Goal: Check status: Check status

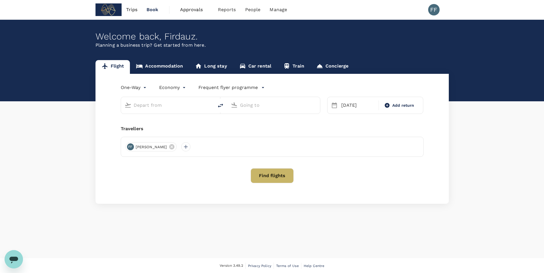
type input "[PERSON_NAME] (SUB)"
type input "Soekarno-Hatta Intl (CGK)"
type input "[PERSON_NAME] (SUB)"
type input "Soekarno-Hatta Intl (CGK)"
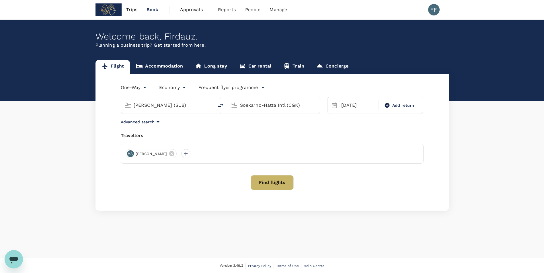
click at [154, 10] on span "Book" at bounding box center [152, 9] width 12 height 7
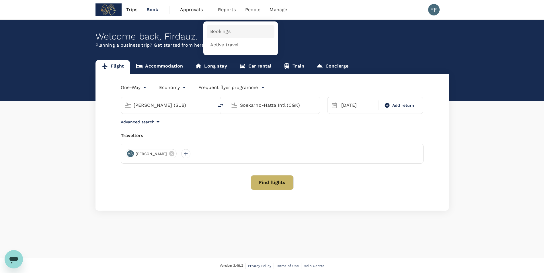
click at [226, 30] on span "Bookings" at bounding box center [220, 31] width 20 height 7
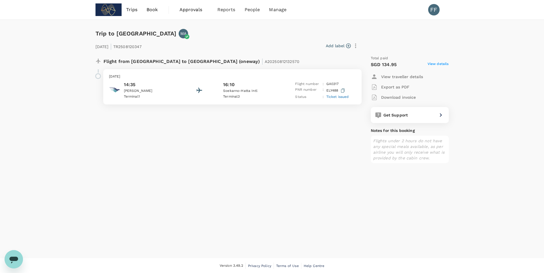
click at [132, 156] on div "Flight from [GEOGRAPHIC_DATA] to [GEOGRAPHIC_DATA] (oneway) | A20250812132570 […" at bounding box center [225, 107] width 268 height 112
click at [430, 63] on span "View details" at bounding box center [437, 64] width 21 height 7
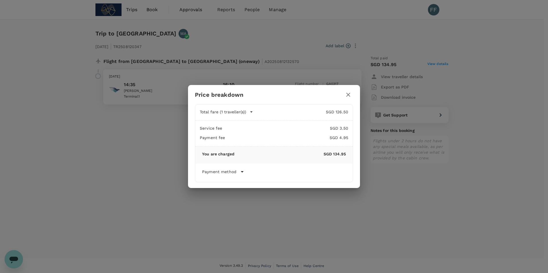
click at [239, 173] on icon at bounding box center [242, 172] width 7 height 7
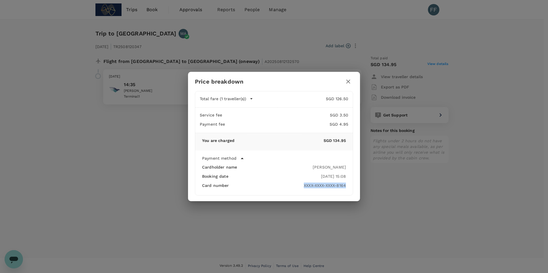
drag, startPoint x: 303, startPoint y: 185, endPoint x: 347, endPoint y: 186, distance: 43.6
click at [347, 186] on div "Payment method Cardholder name Diana Saadullah Booking date 12 Aug 2025 - 15:08…" at bounding box center [274, 173] width 158 height 45
copy div "XXXX-XXXX-XXXX-8164"
click at [348, 81] on icon "button" at bounding box center [348, 81] width 7 height 7
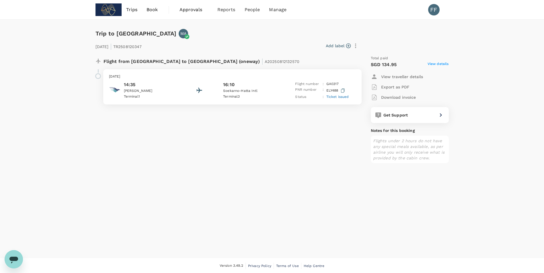
click at [274, 180] on div "Trip to Jakarta MA 14 Aug 2025 | TR2508120347 Add label Flight from Indonesia t…" at bounding box center [272, 139] width 544 height 239
click at [108, 10] on img at bounding box center [108, 9] width 26 height 13
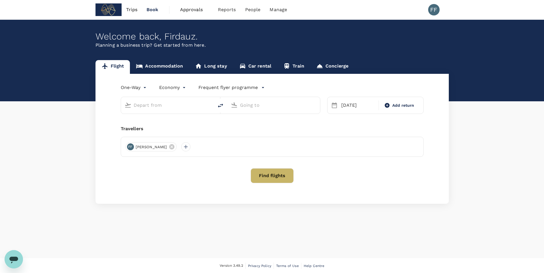
type input "[PERSON_NAME] (SUB)"
type input "Soekarno-Hatta Intl (CGK)"
type input "[PERSON_NAME] (SUB)"
type input "Soekarno-Hatta Intl (CGK)"
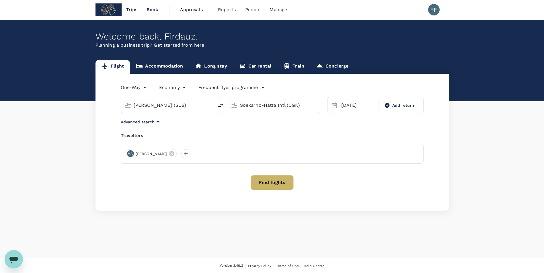
click at [187, 13] on span "Approvals" at bounding box center [194, 9] width 29 height 7
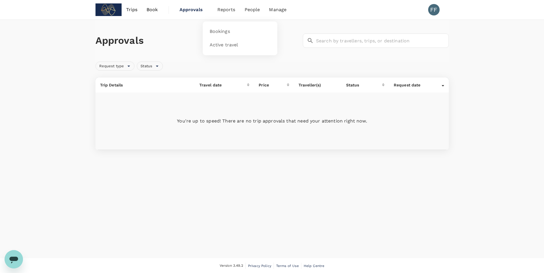
click at [224, 12] on span "Reports" at bounding box center [226, 9] width 18 height 7
click at [223, 32] on span "Bookings" at bounding box center [220, 31] width 20 height 7
